Goal: Task Accomplishment & Management: Manage account settings

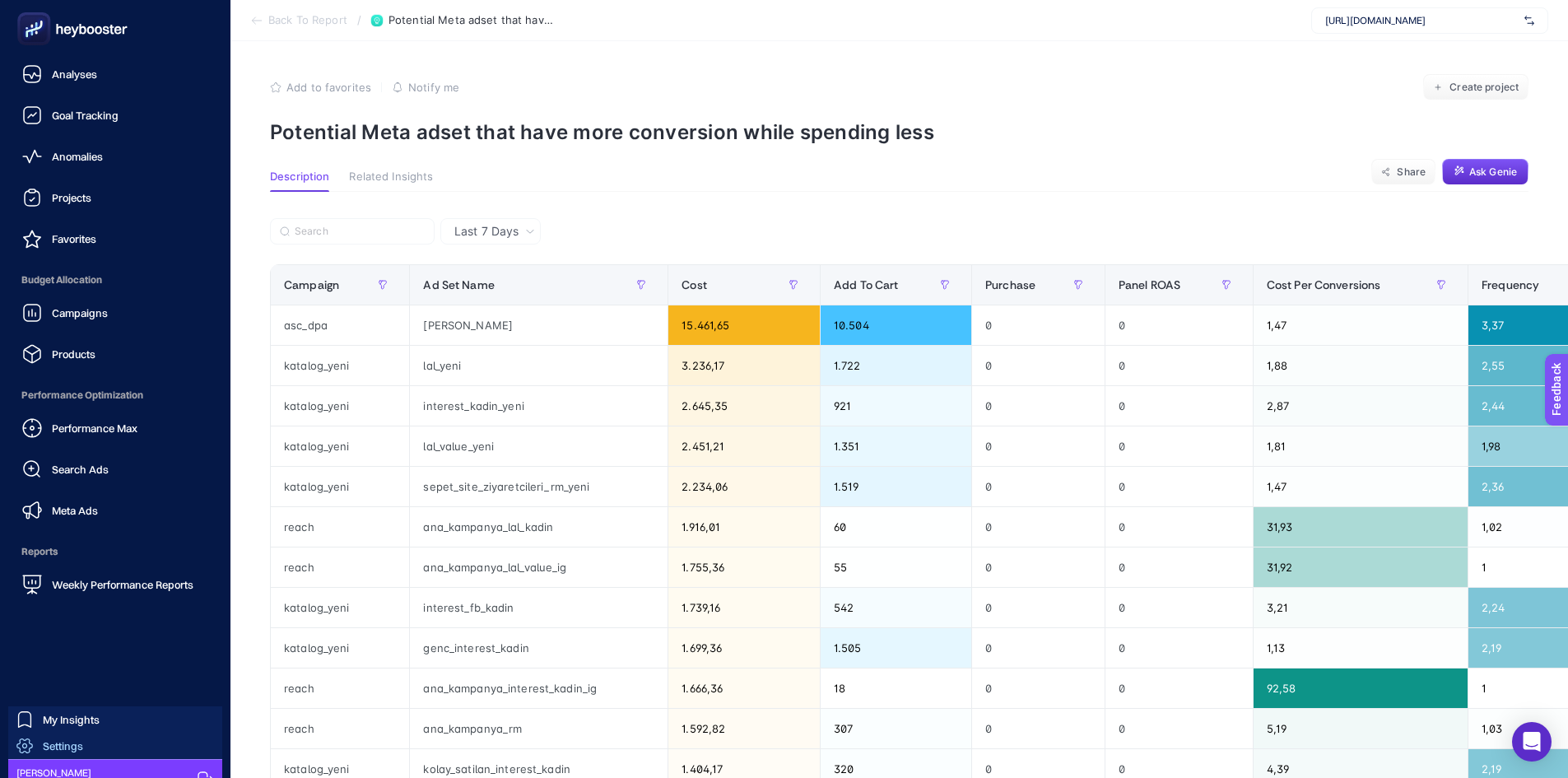
click at [51, 739] on span "Settings" at bounding box center [62, 745] width 41 height 13
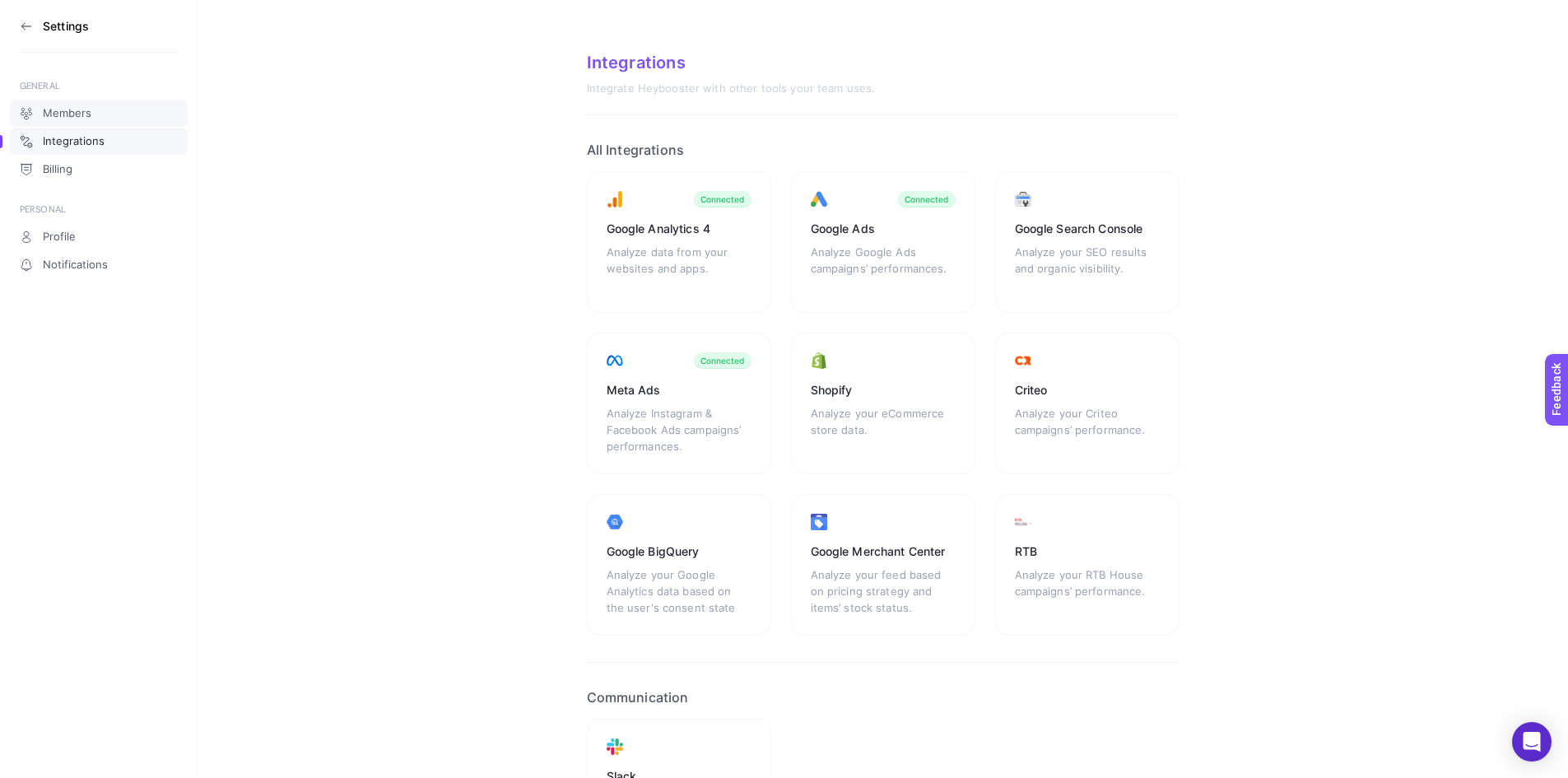
click at [86, 110] on span "Members" at bounding box center [66, 113] width 49 height 13
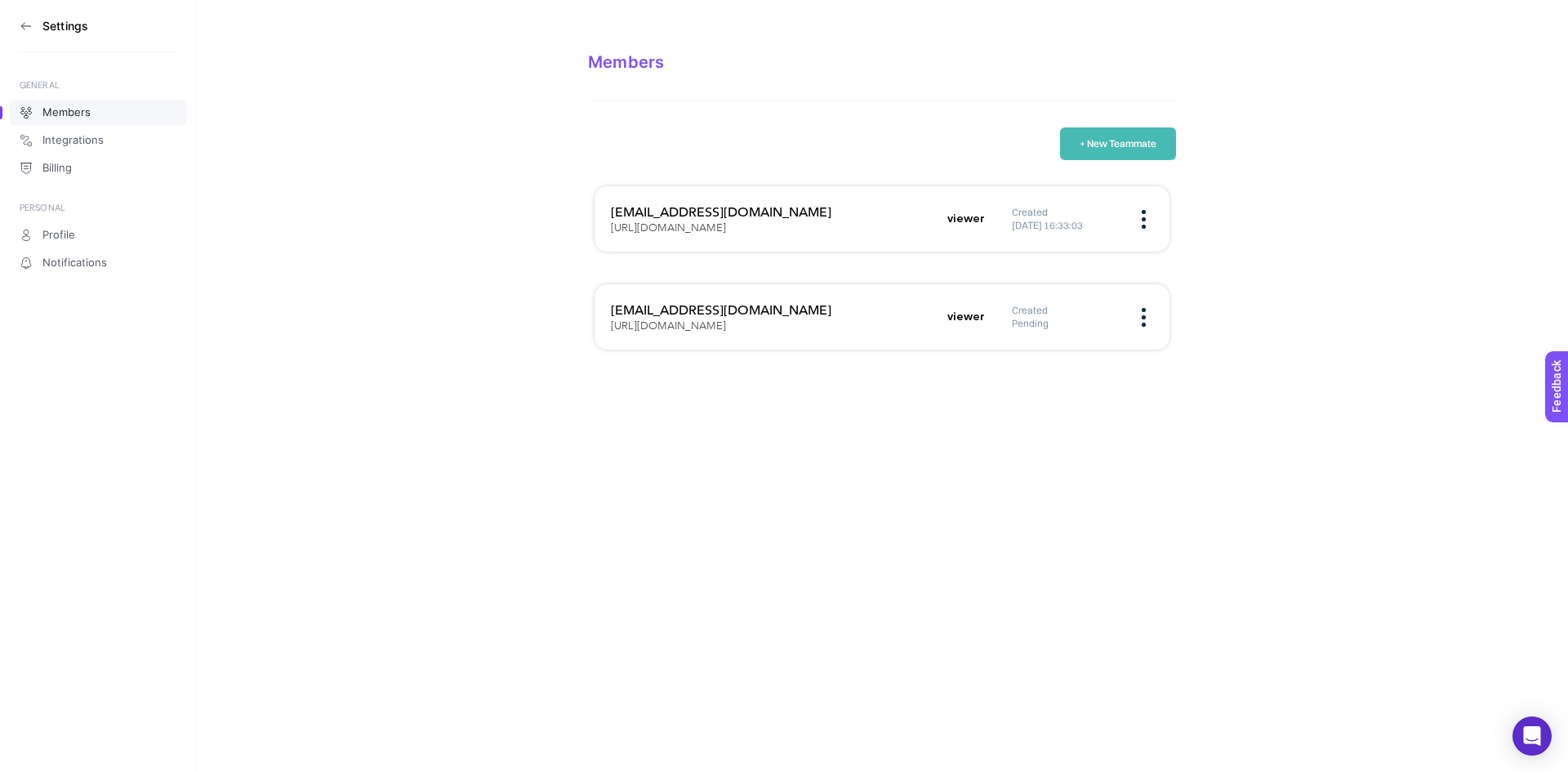
click at [1115, 142] on button "+ New Teammate" at bounding box center [1118, 144] width 116 height 32
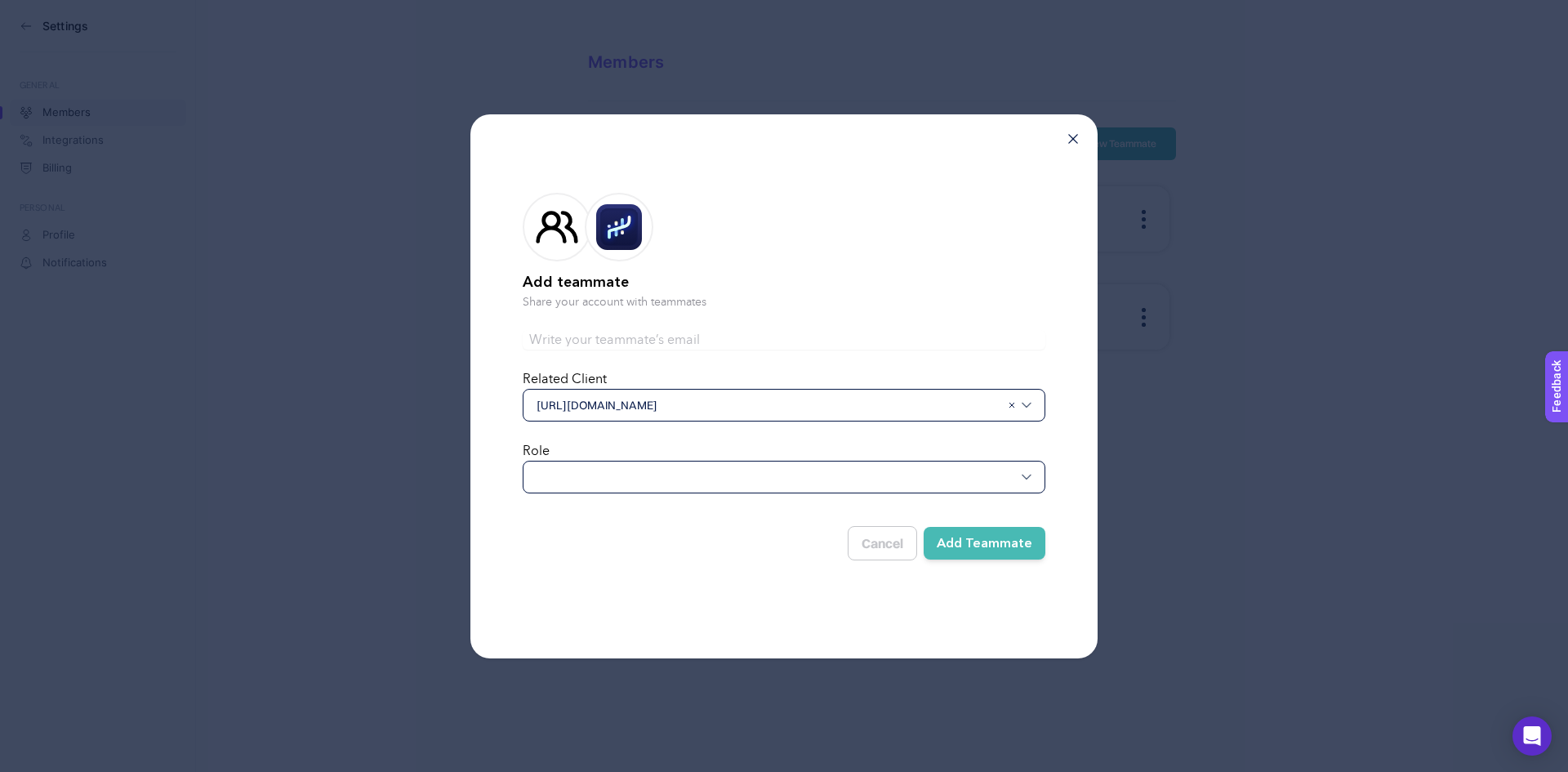
click at [1076, 147] on div "Add teammate Share your account with teammates Related Client [URL][DOMAIN_NAME…" at bounding box center [784, 386] width 628 height 544
click at [1069, 135] on icon at bounding box center [1073, 139] width 10 height 10
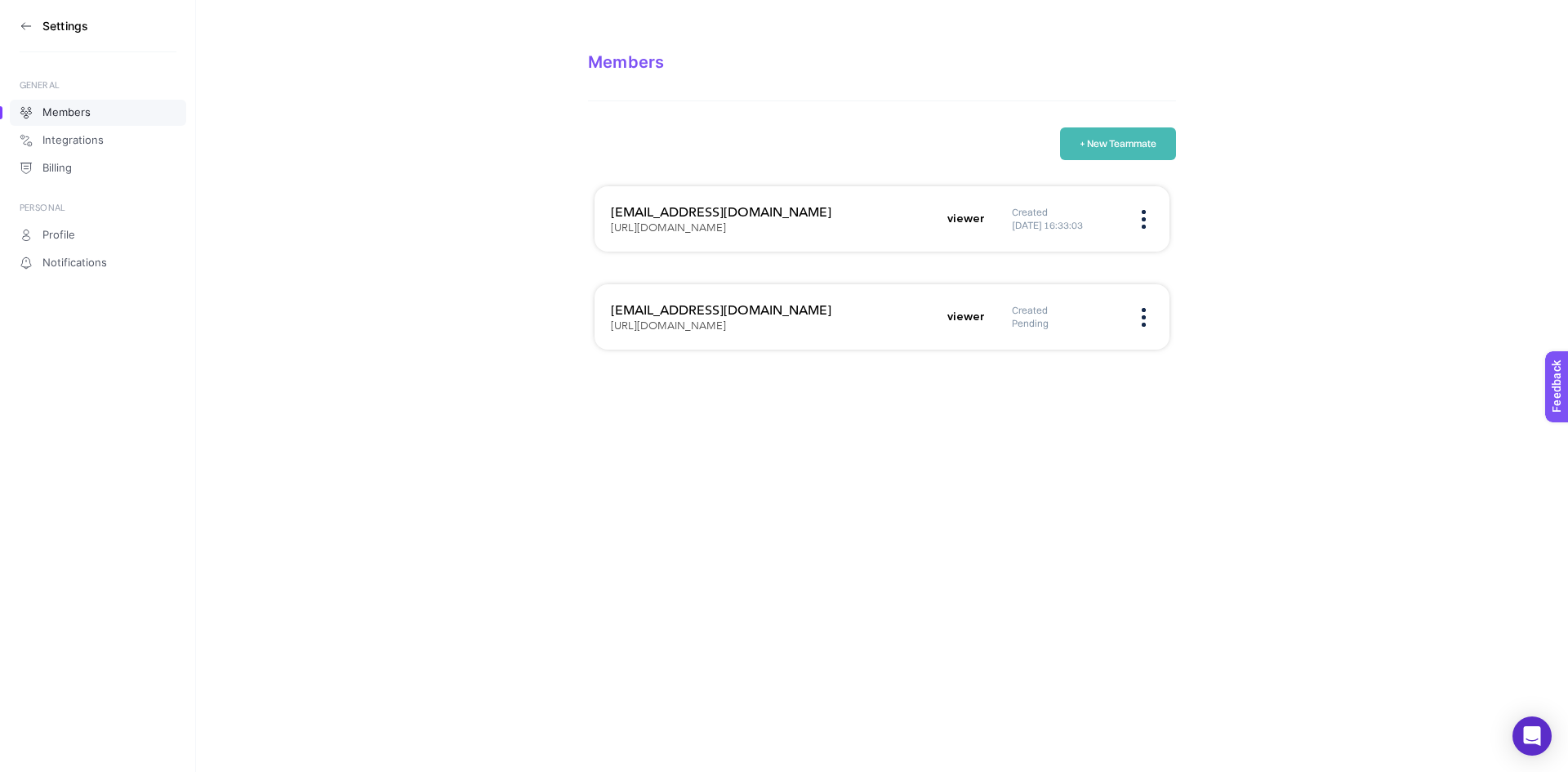
click at [1455, 431] on div "Settings GENERAL Members Integrations Billing PERSONAL Profile Notifications Me…" at bounding box center [784, 386] width 1568 height 772
click at [1302, 234] on section "Members + New Teammate [EMAIL_ADDRESS][DOMAIN_NAME] [URL][DOMAIN_NAME] viewer C…" at bounding box center [881, 188] width 1372 height 376
